Goal: Book appointment/travel/reservation

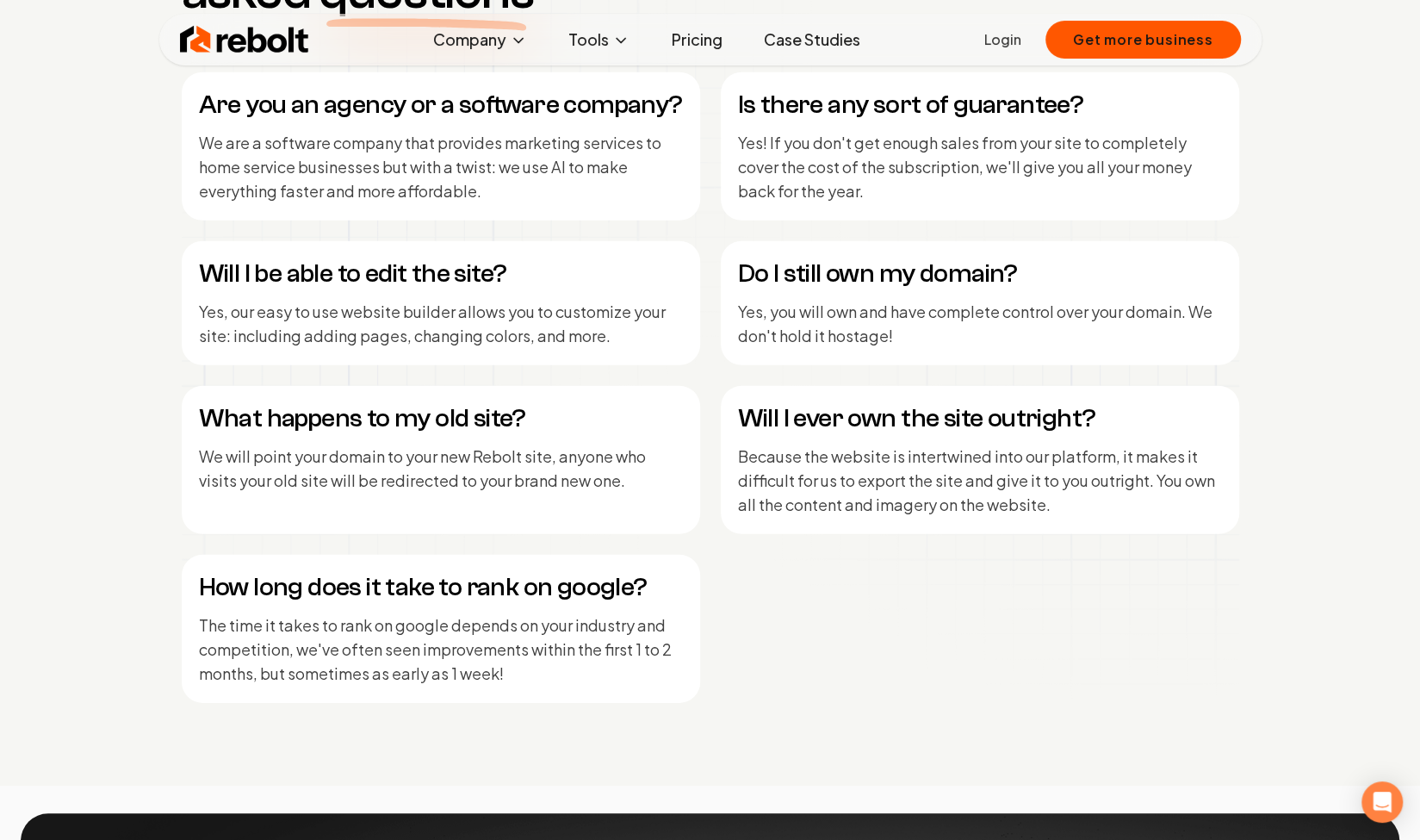
scroll to position [7343, 0]
click at [691, 40] on link "Pricing" at bounding box center [696, 39] width 79 height 34
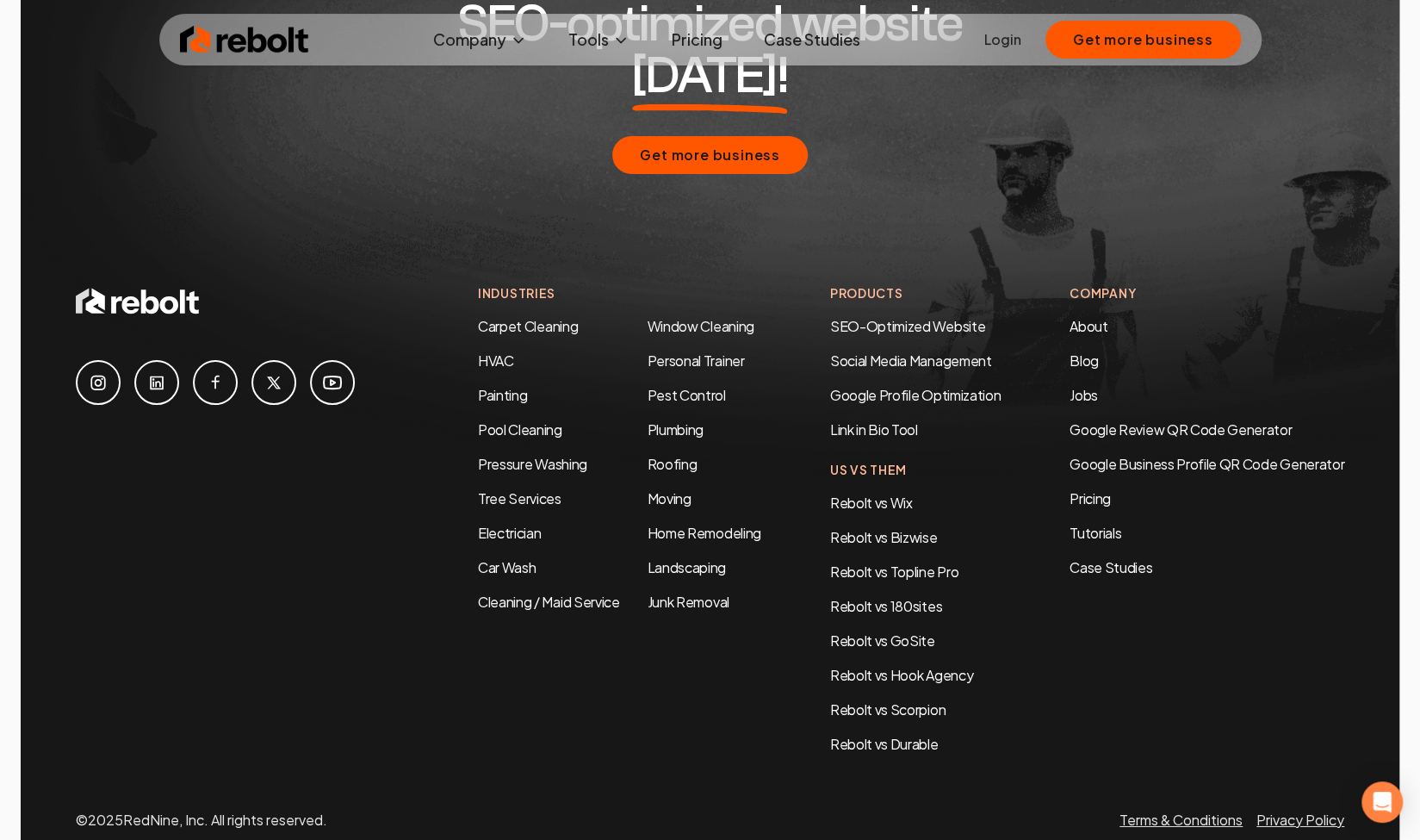
scroll to position [3287, 0]
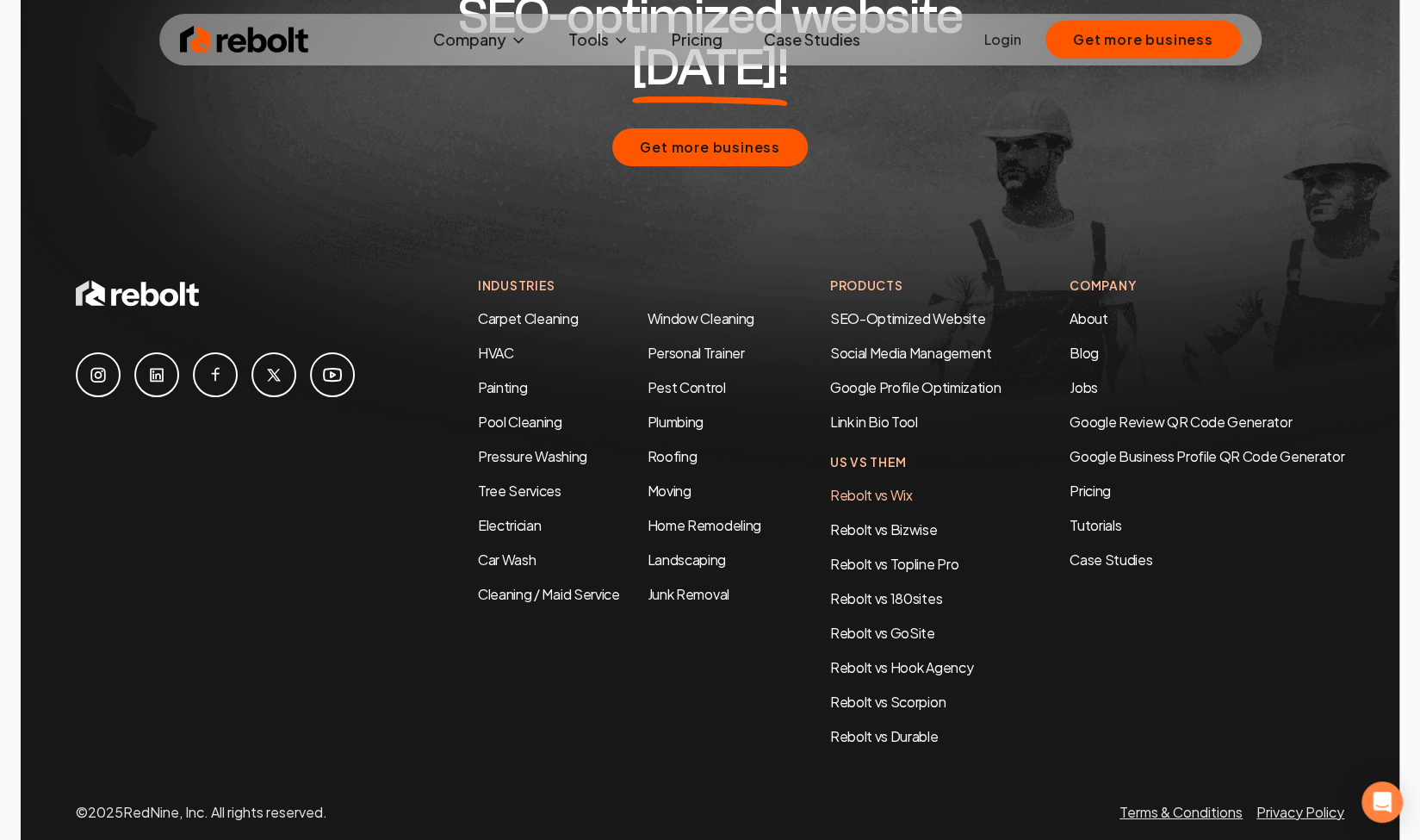
click at [876, 485] on link "Rebolt vs Wix" at bounding box center [872, 494] width 83 height 18
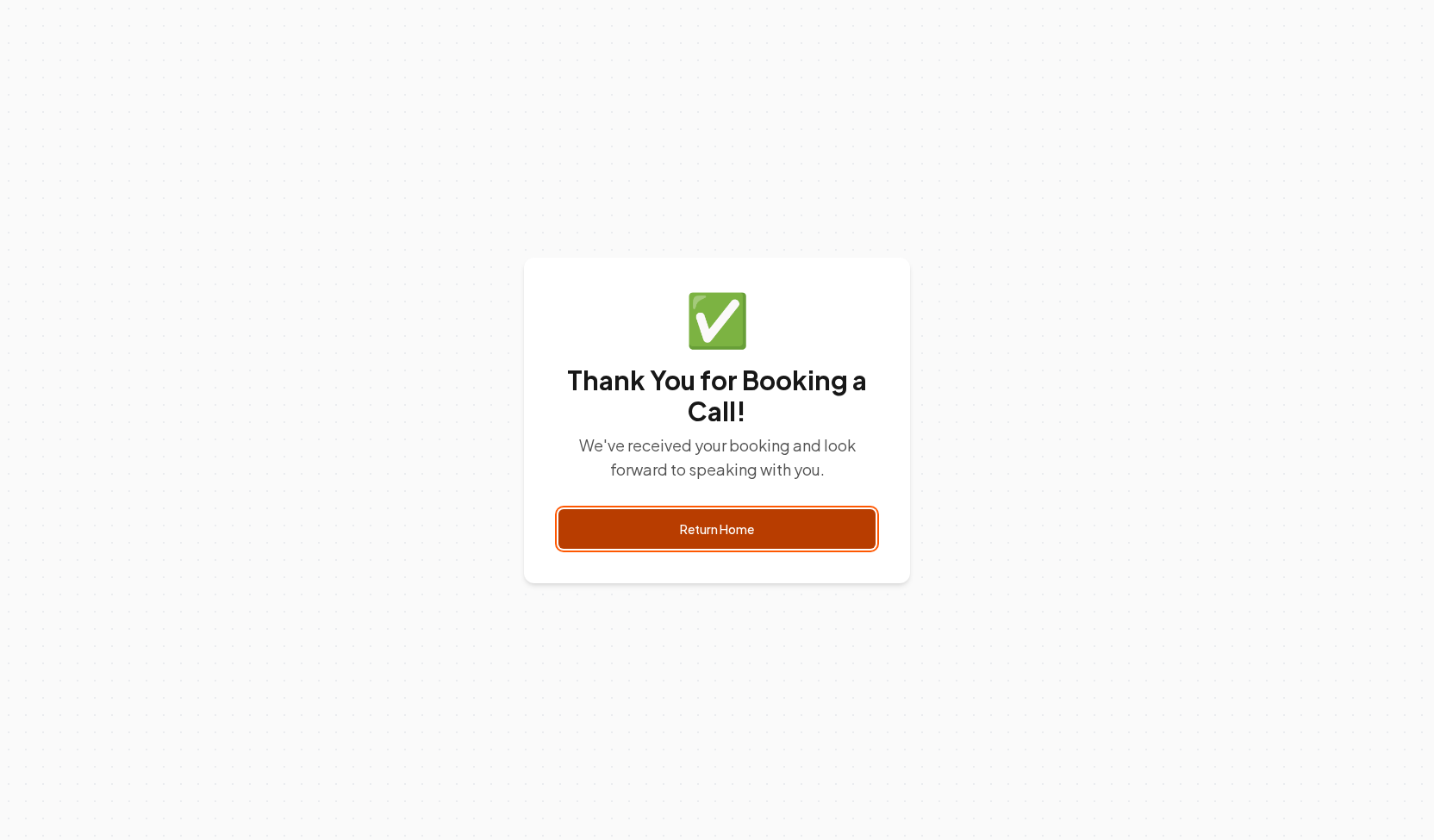
click at [678, 527] on link "Return Home" at bounding box center [717, 529] width 317 height 40
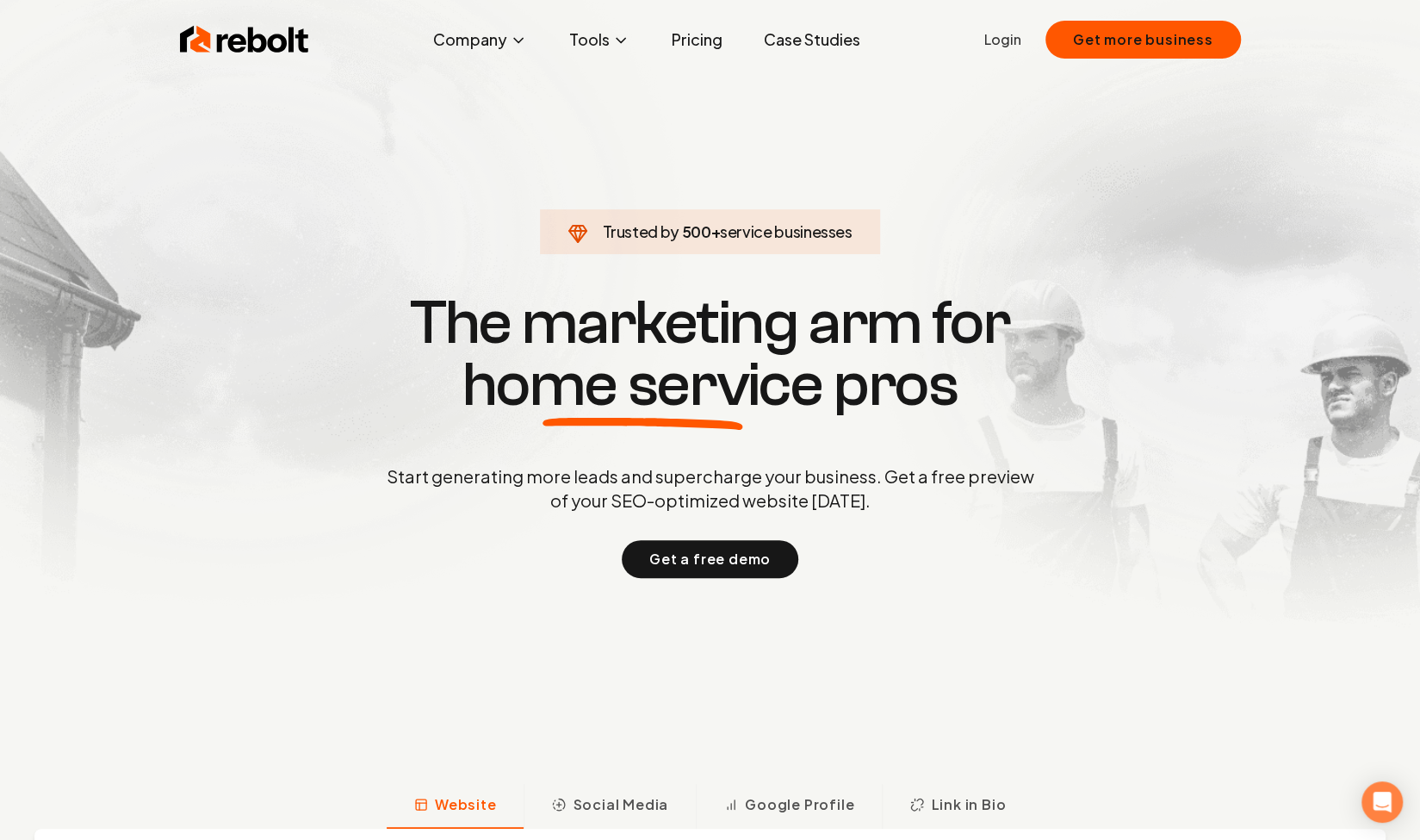
click at [677, 527] on div "Start generating more leads and supercharge your business. Get a free preview o…" at bounding box center [710, 521] width 654 height 114
